Goal: Information Seeking & Learning: Learn about a topic

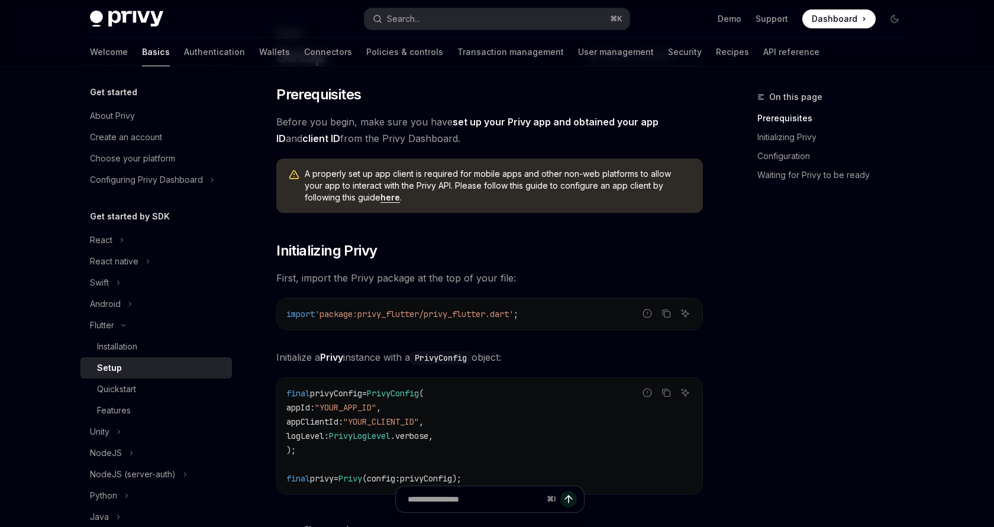
scroll to position [36, 0]
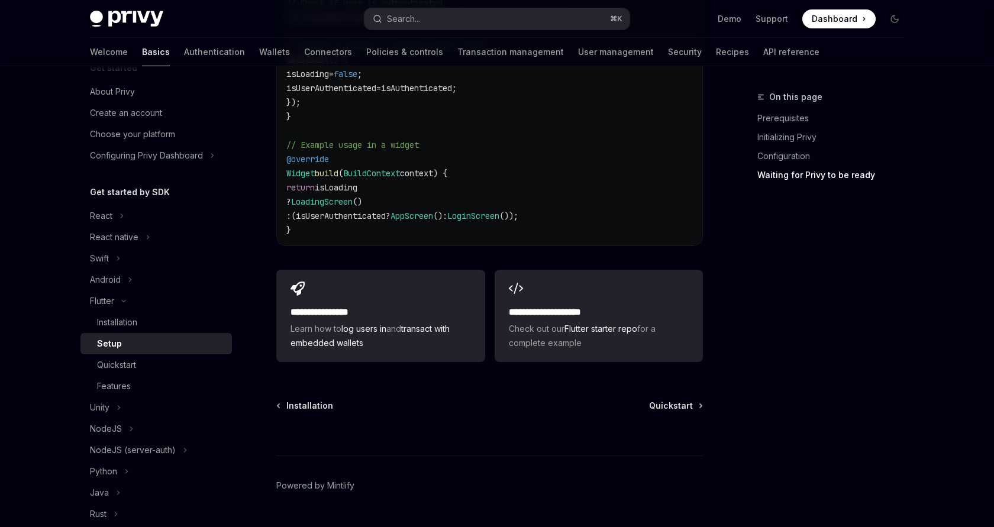
scroll to position [50, 0]
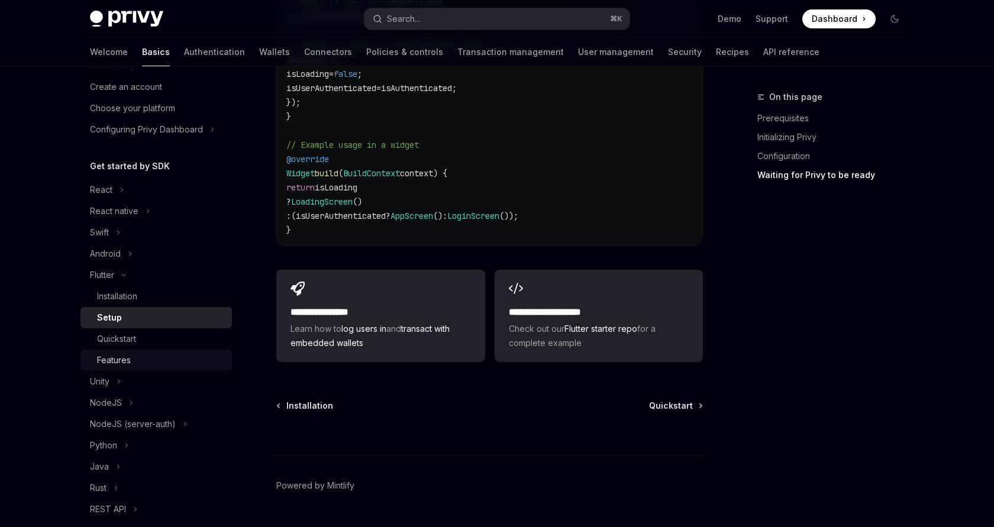
click at [122, 360] on div "Features" at bounding box center [114, 360] width 34 height 14
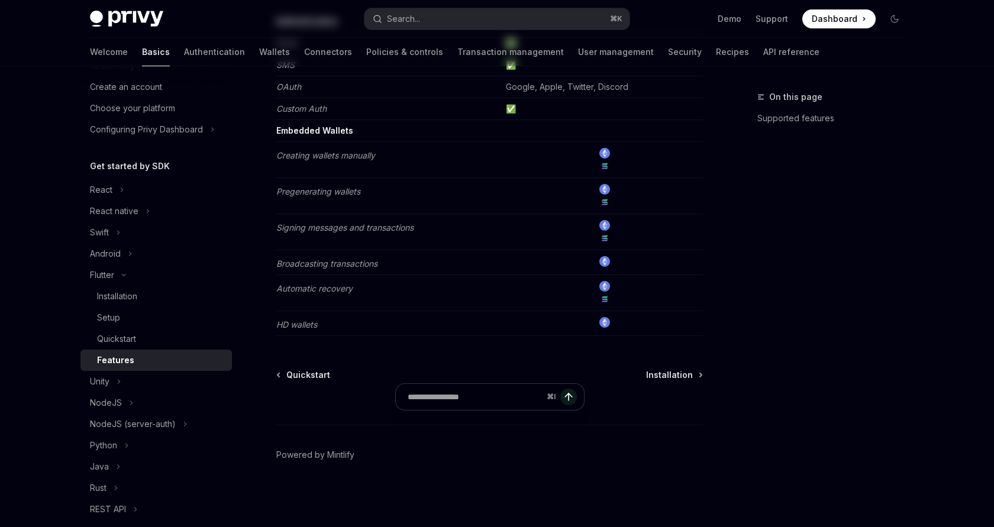
click at [132, 361] on div "Features" at bounding box center [161, 360] width 128 height 14
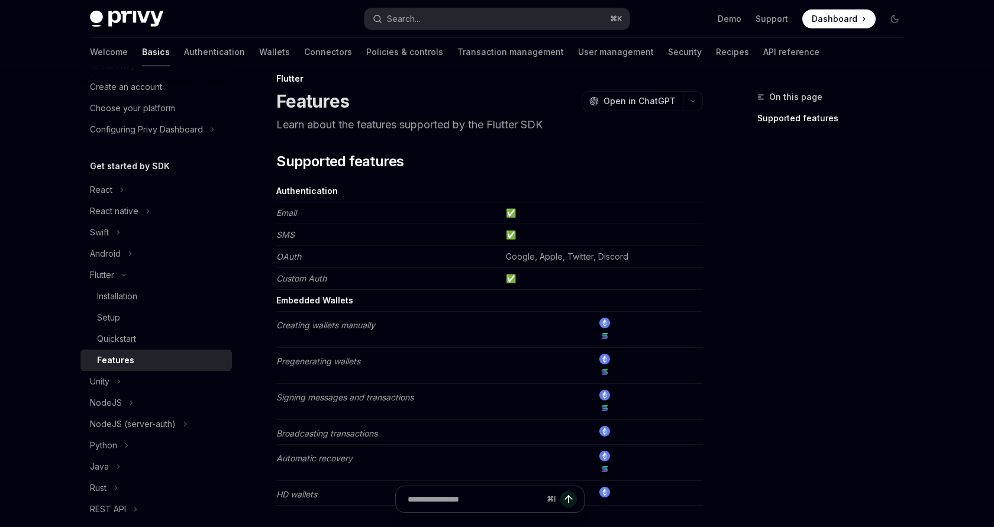
scroll to position [17, 0]
click at [523, 262] on td "Google, Apple, Twitter, Discord" at bounding box center [602, 259] width 202 height 22
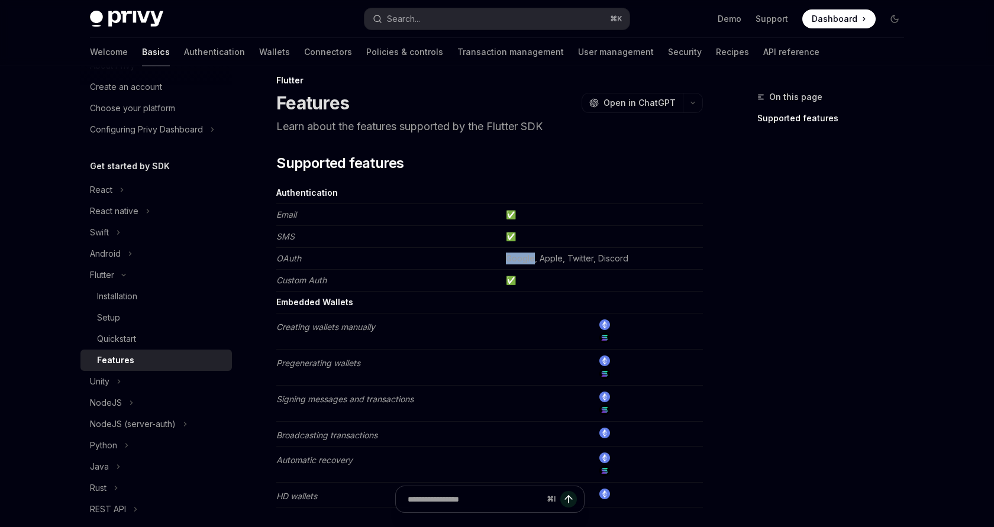
click at [523, 262] on td "Google, Apple, Twitter, Discord" at bounding box center [602, 259] width 202 height 22
click at [508, 263] on td "Google, Apple, Twitter, Discord" at bounding box center [602, 259] width 202 height 22
click at [140, 301] on div "Installation" at bounding box center [161, 296] width 128 height 14
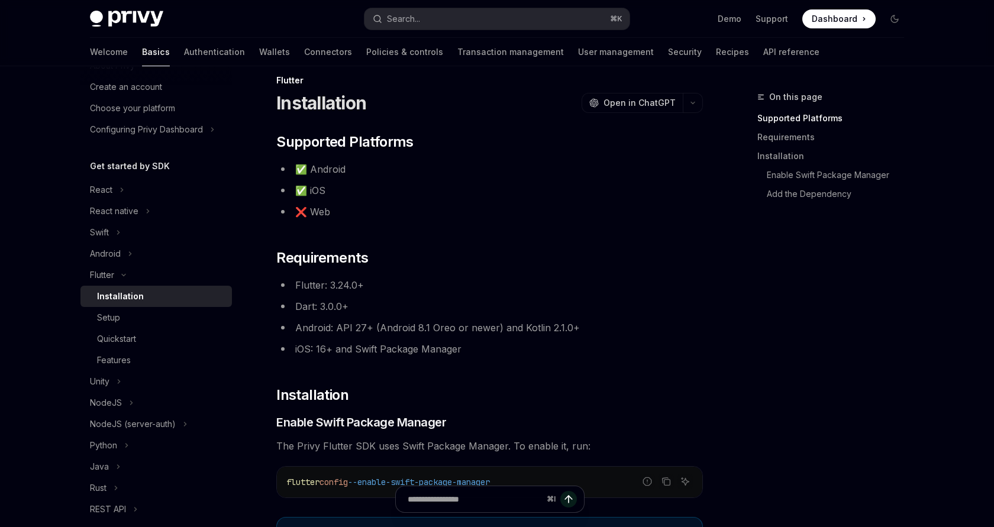
click at [428, 221] on div "​ Supported Platforms ✅ Android ✅ iOS ❌ Web ​ Requirements Flutter: 3.24.0+ Dar…" at bounding box center [489, 470] width 427 height 675
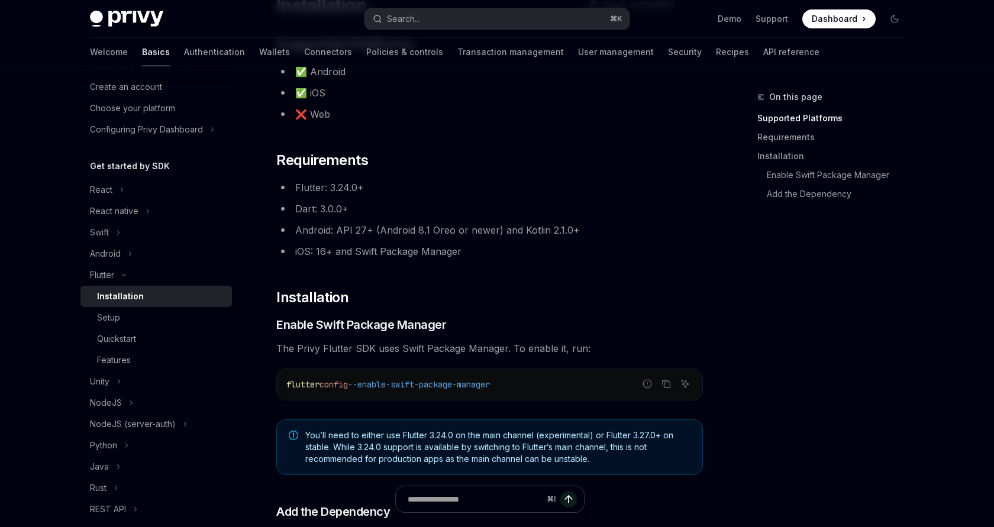
scroll to position [117, 0]
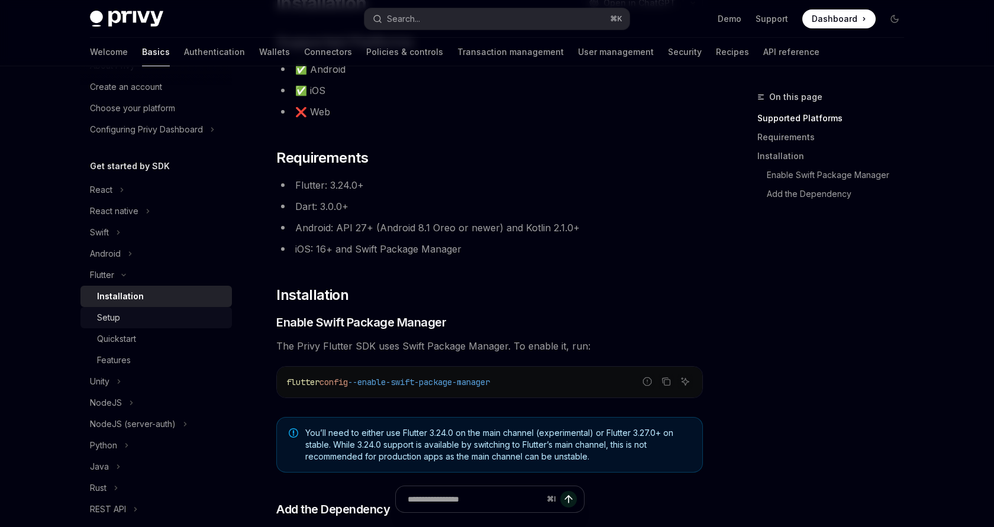
click at [155, 311] on div "Setup" at bounding box center [161, 318] width 128 height 14
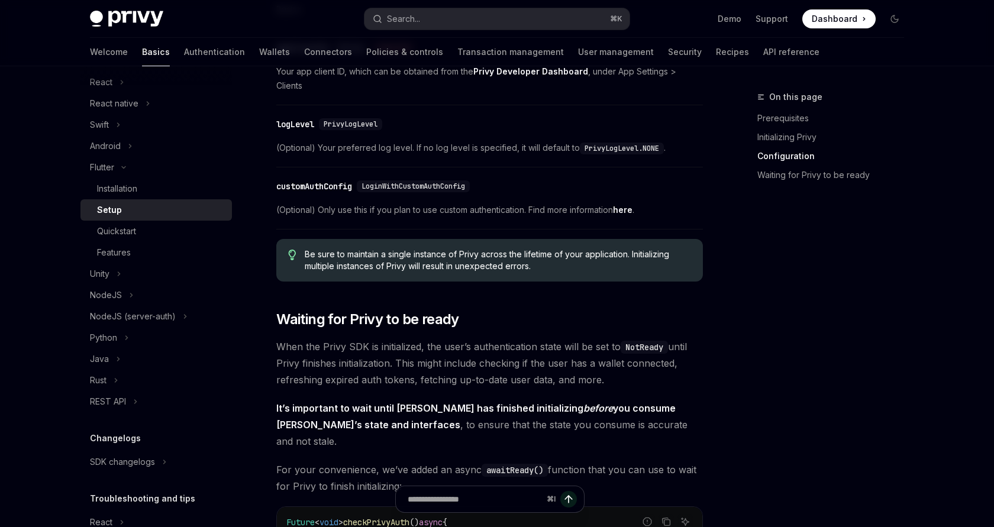
scroll to position [150, 0]
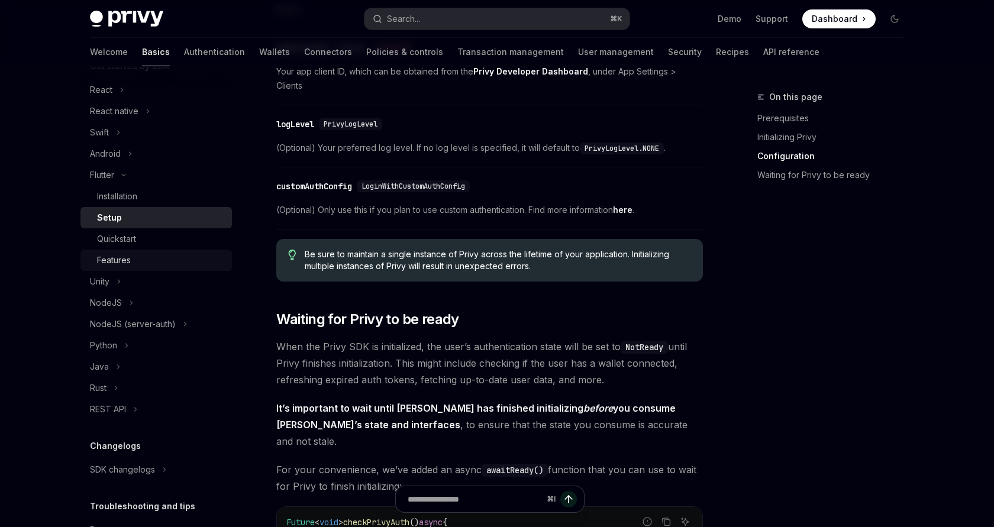
click at [134, 257] on div "Features" at bounding box center [161, 260] width 128 height 14
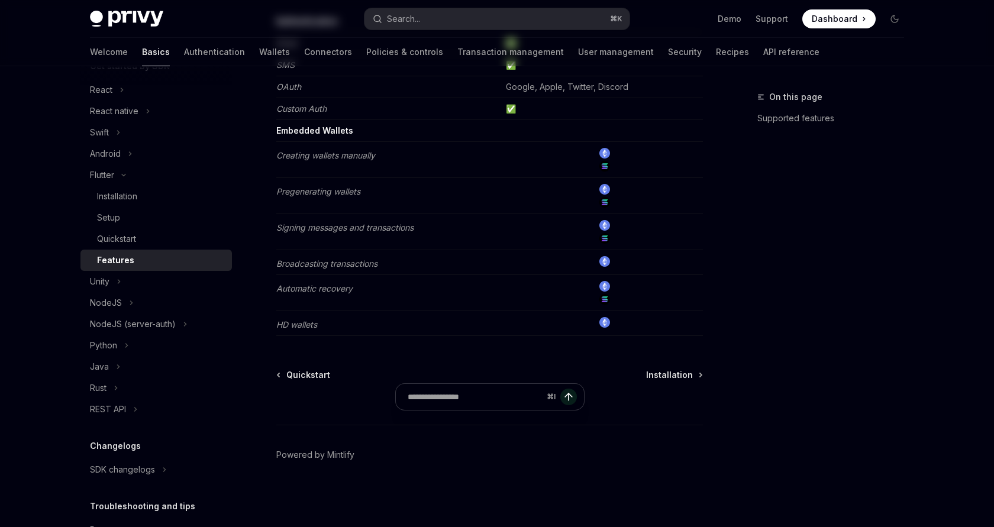
type textarea "*"
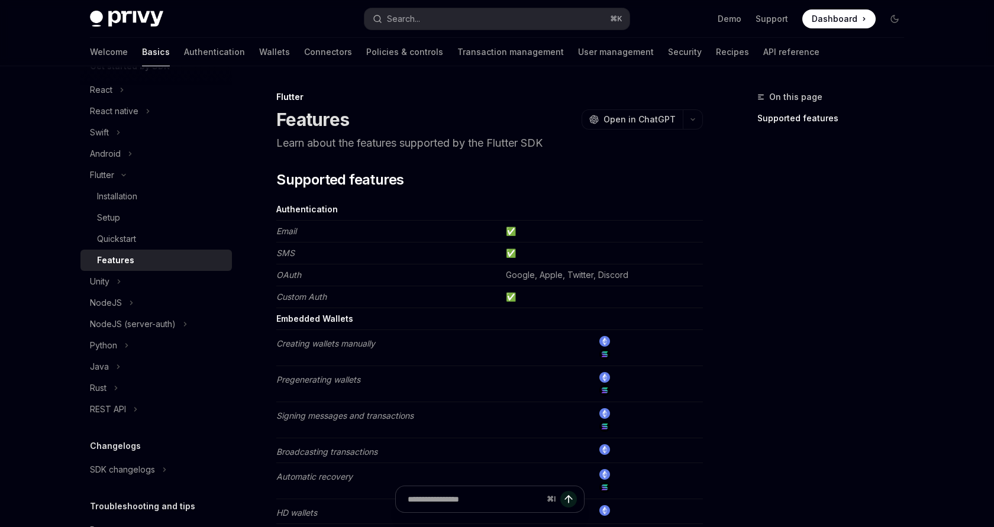
click at [468, 194] on div "​ Supported features Authentication Email ✅ SMS ✅ OAuth Google, Apple, Twitter,…" at bounding box center [489, 347] width 427 height 354
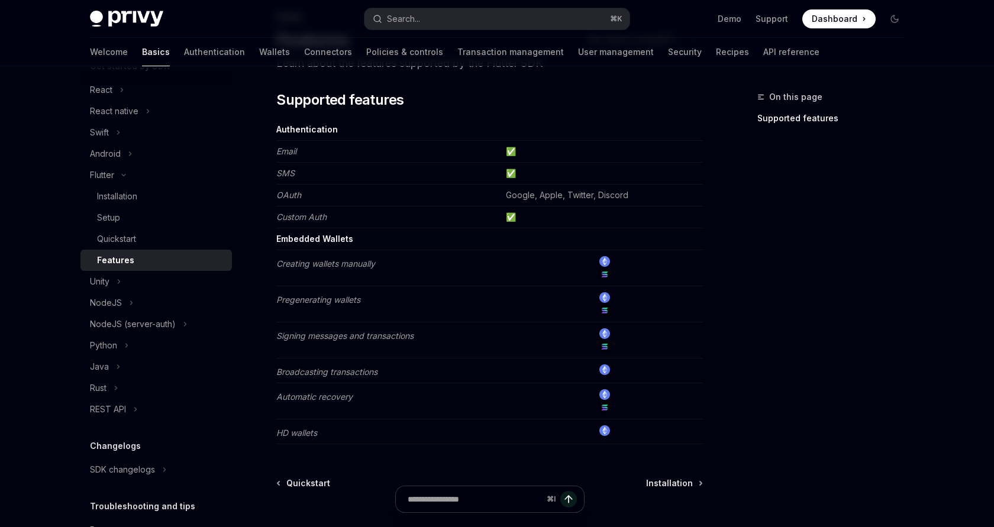
scroll to position [83, 0]
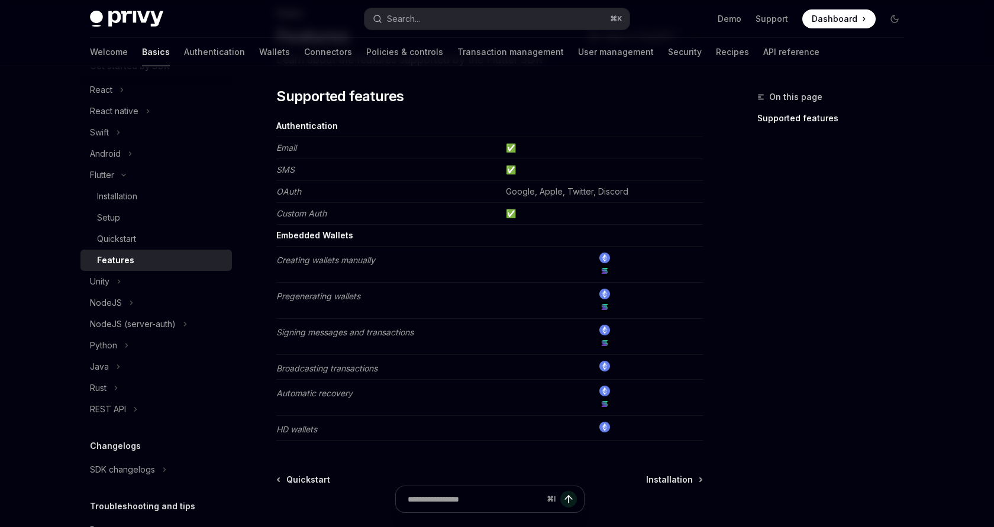
click at [363, 262] on em "Creating wallets manually" at bounding box center [325, 260] width 99 height 10
click at [406, 263] on td "Creating wallets manually" at bounding box center [388, 265] width 225 height 36
click at [350, 371] on em "Broadcasting transactions" at bounding box center [326, 368] width 101 height 10
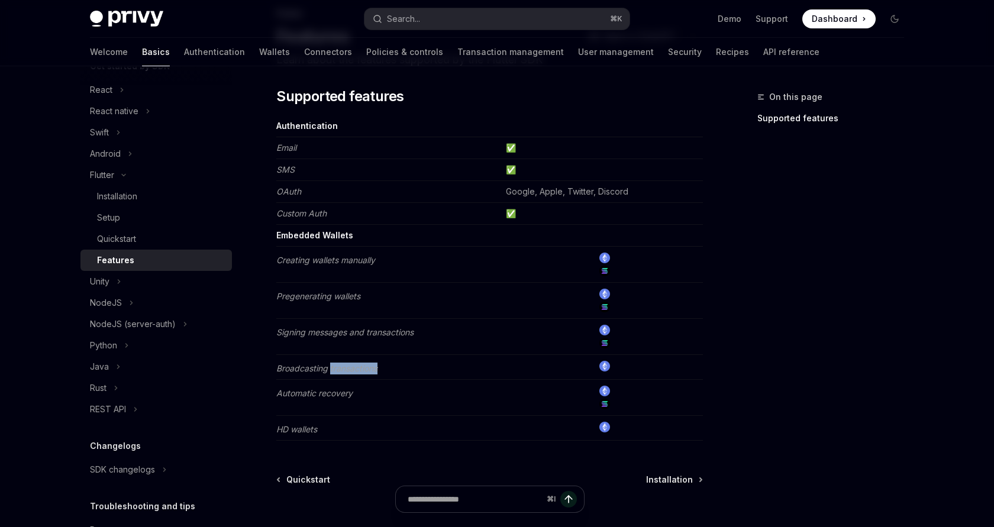
click at [350, 371] on em "Broadcasting transactions" at bounding box center [326, 368] width 101 height 10
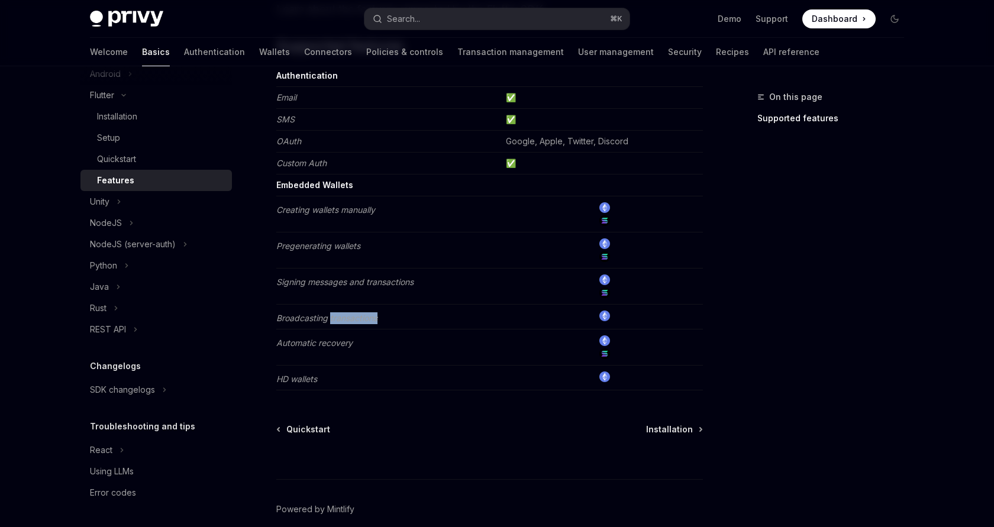
scroll to position [188, 0]
